Goal: Information Seeking & Learning: Learn about a topic

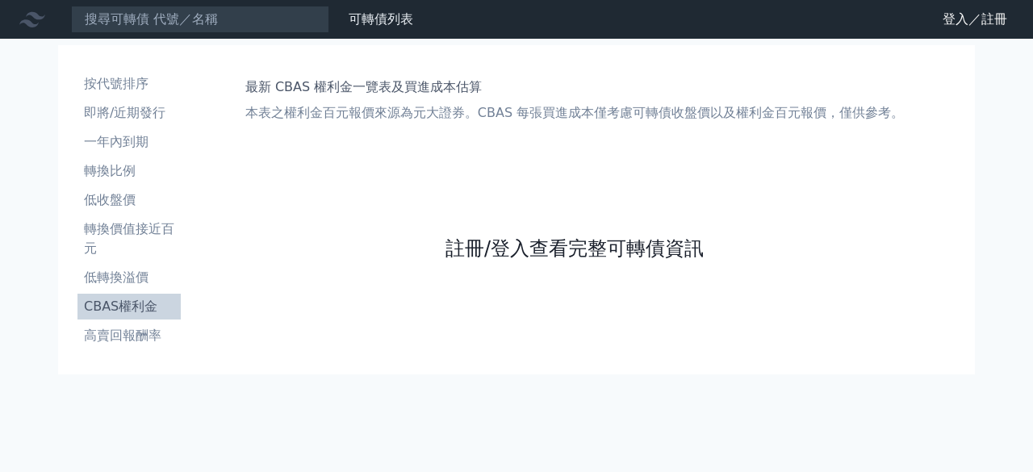
click at [538, 248] on link "註冊/登入查看完整可轉債資訊" at bounding box center [575, 249] width 258 height 26
click at [993, 22] on link "登入／註冊" at bounding box center [975, 19] width 90 height 26
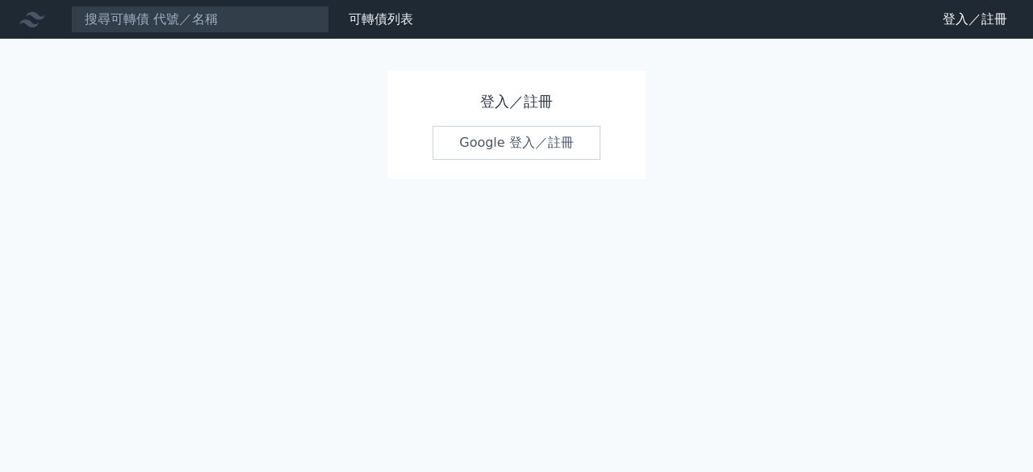
click at [568, 140] on link "Google 登入／註冊" at bounding box center [517, 143] width 168 height 34
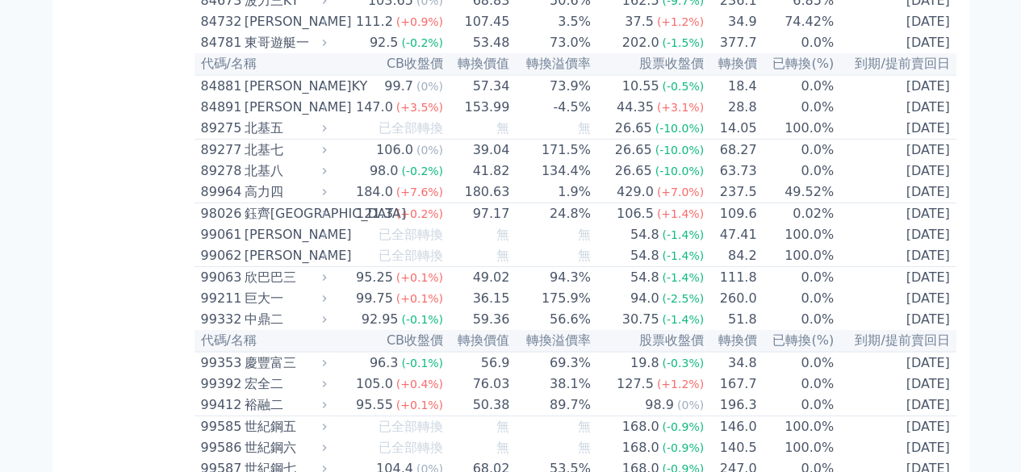
scroll to position [8954, 0]
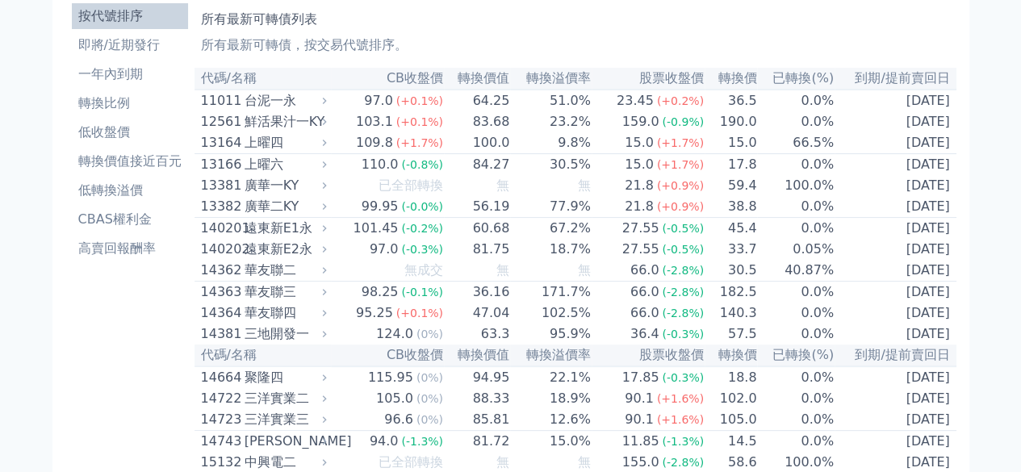
scroll to position [0, 0]
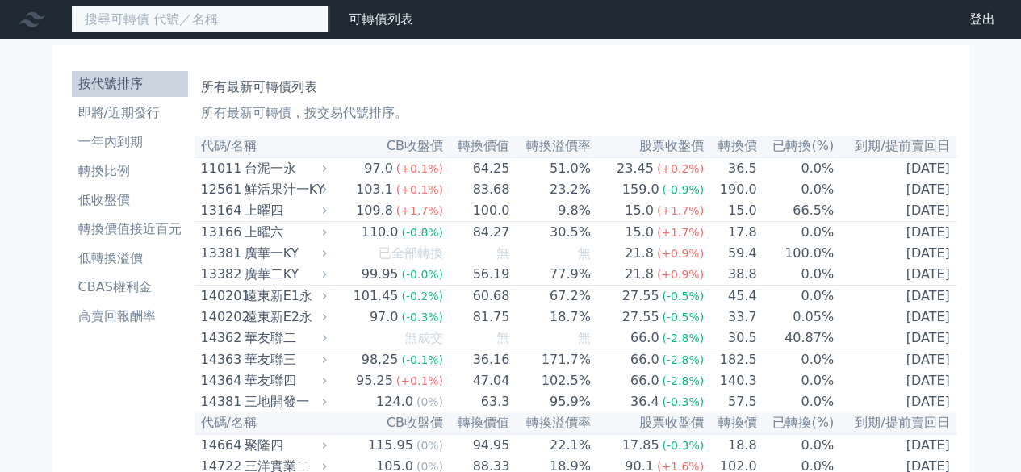
click at [286, 23] on input at bounding box center [200, 19] width 258 height 27
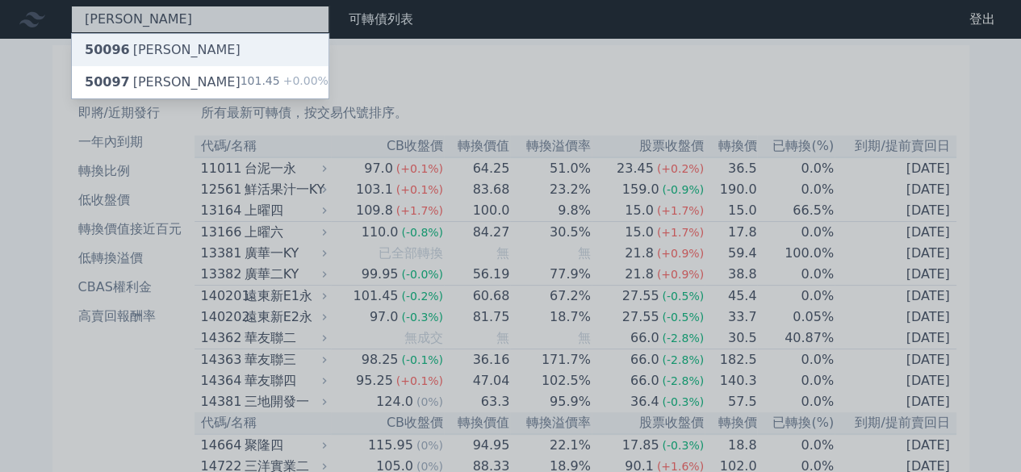
type input "[PERSON_NAME]"
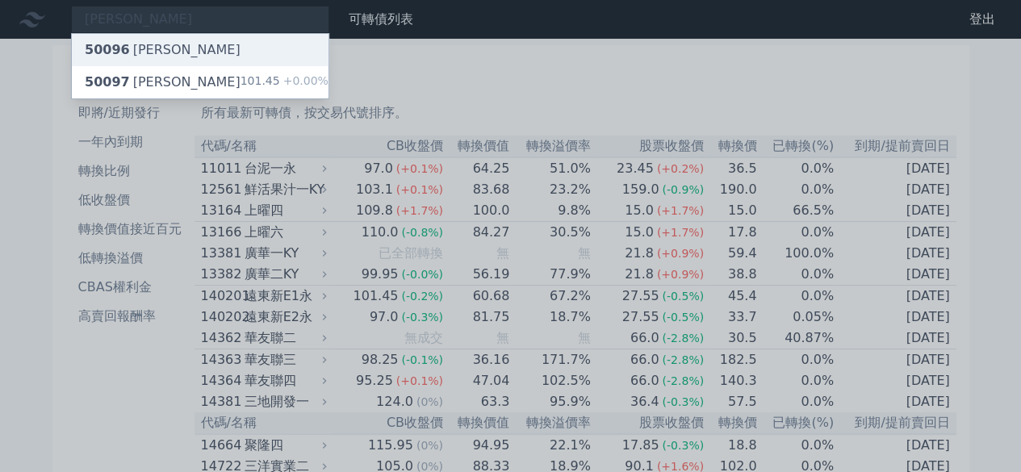
click at [189, 49] on div "50096 [PERSON_NAME]" at bounding box center [200, 50] width 257 height 32
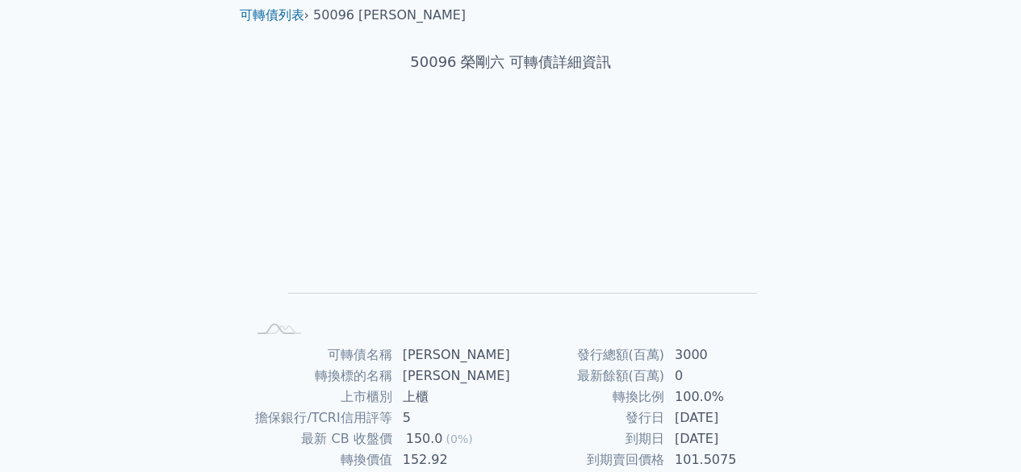
scroll to position [53, 0]
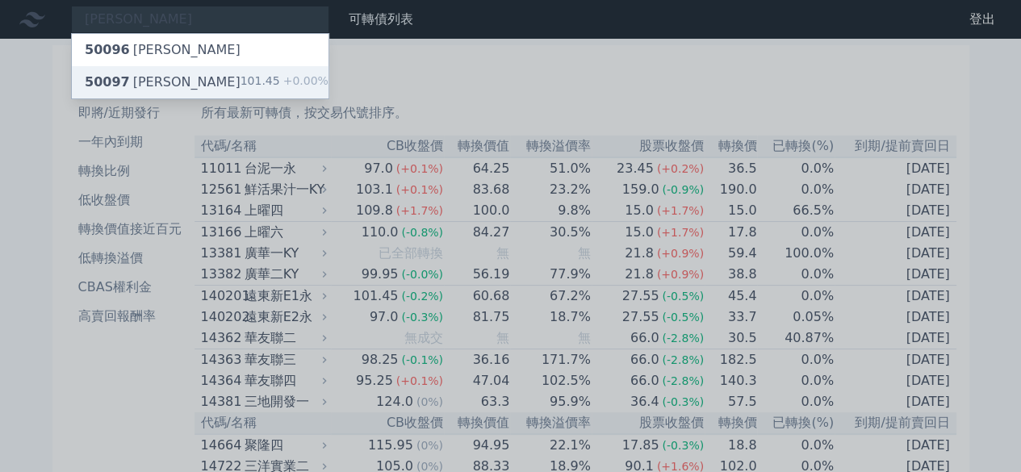
click at [113, 80] on span "50097" at bounding box center [107, 81] width 45 height 15
